Goal: Obtain resource: Download file/media

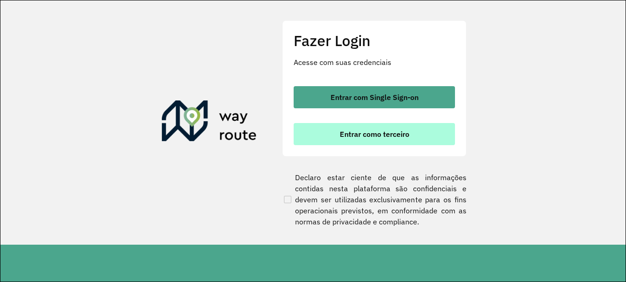
click at [390, 131] on span "Entrar como terceiro" at bounding box center [375, 133] width 70 height 7
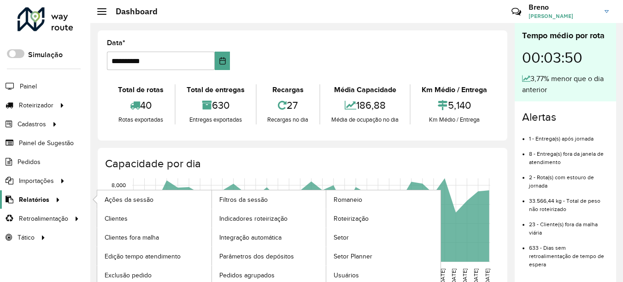
click at [45, 194] on link "Relatórios" at bounding box center [31, 199] width 63 height 18
click at [239, 223] on span "Indicadores roteirização" at bounding box center [255, 219] width 72 height 10
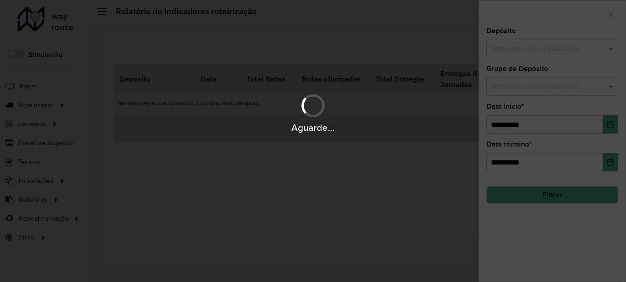
click at [595, 52] on div "Aguarde..." at bounding box center [313, 141] width 626 height 282
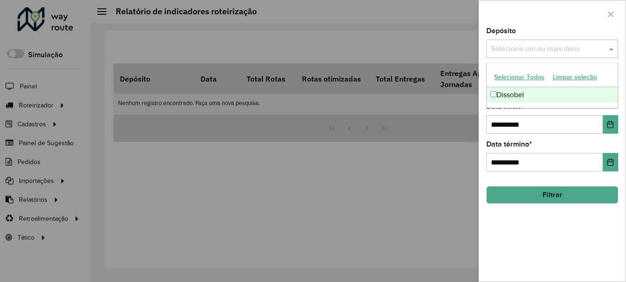
click at [596, 47] on input "text" at bounding box center [548, 49] width 118 height 11
drag, startPoint x: 585, startPoint y: 90, endPoint x: 593, endPoint y: 77, distance: 15.9
click at [586, 91] on div "Dissobel" at bounding box center [552, 95] width 131 height 16
click at [613, 47] on span at bounding box center [613, 48] width 12 height 11
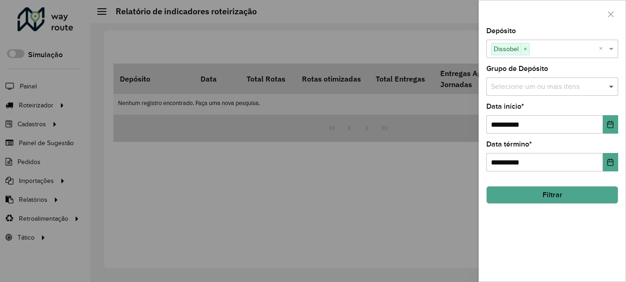
click at [611, 89] on span at bounding box center [613, 86] width 12 height 11
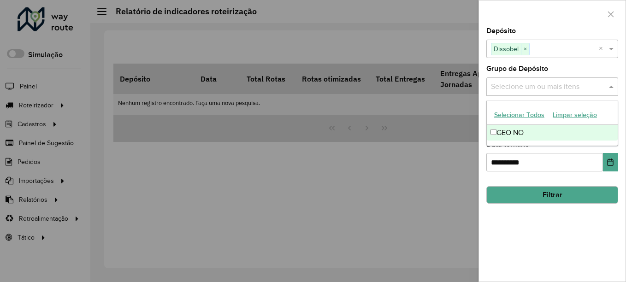
click at [615, 136] on div "GEO NO" at bounding box center [552, 133] width 131 height 16
click at [603, 130] on div "GEO NO" at bounding box center [552, 133] width 131 height 16
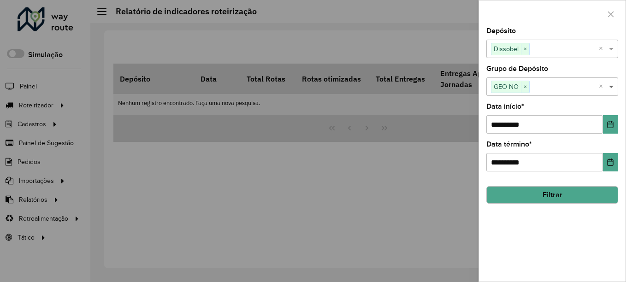
click at [613, 89] on span at bounding box center [613, 86] width 12 height 11
click at [612, 126] on icon "Choose Date" at bounding box center [610, 124] width 7 height 7
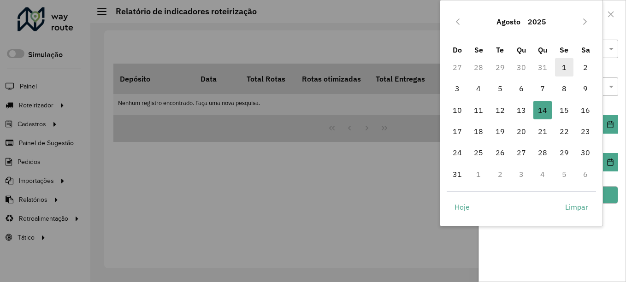
click at [563, 69] on span "1" at bounding box center [564, 67] width 18 height 18
type input "**********"
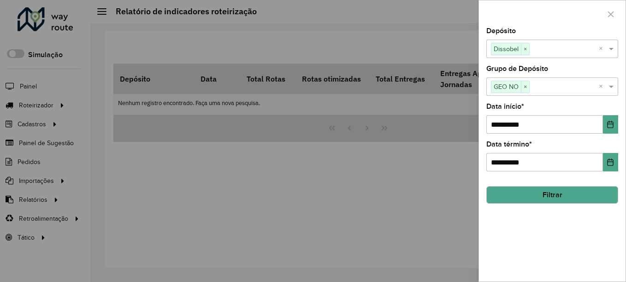
click at [571, 191] on button "Filtrar" at bounding box center [552, 195] width 132 height 18
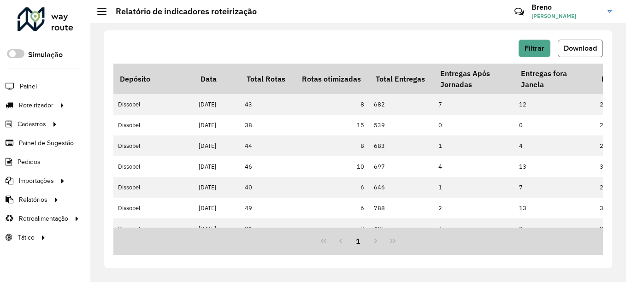
click at [589, 53] on button "Download" at bounding box center [580, 49] width 45 height 18
